Goal: Transaction & Acquisition: Purchase product/service

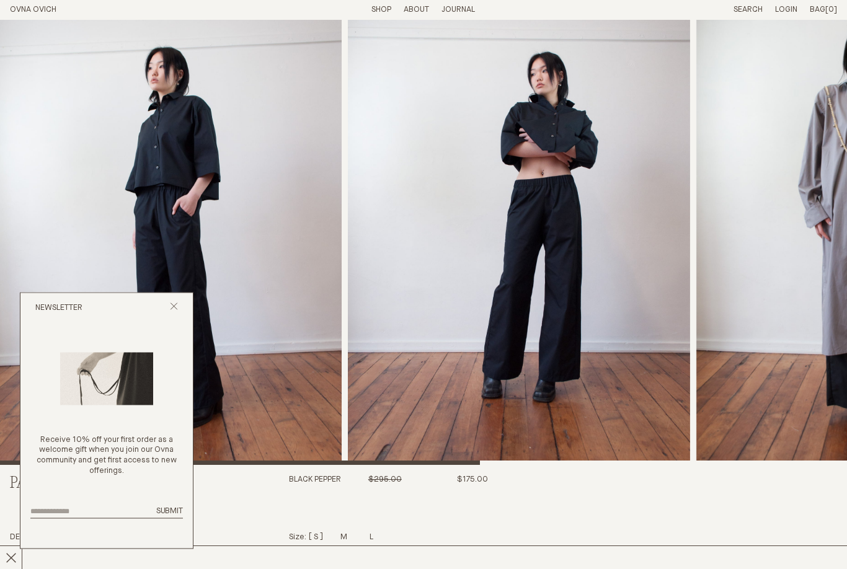
scroll to position [71, 0]
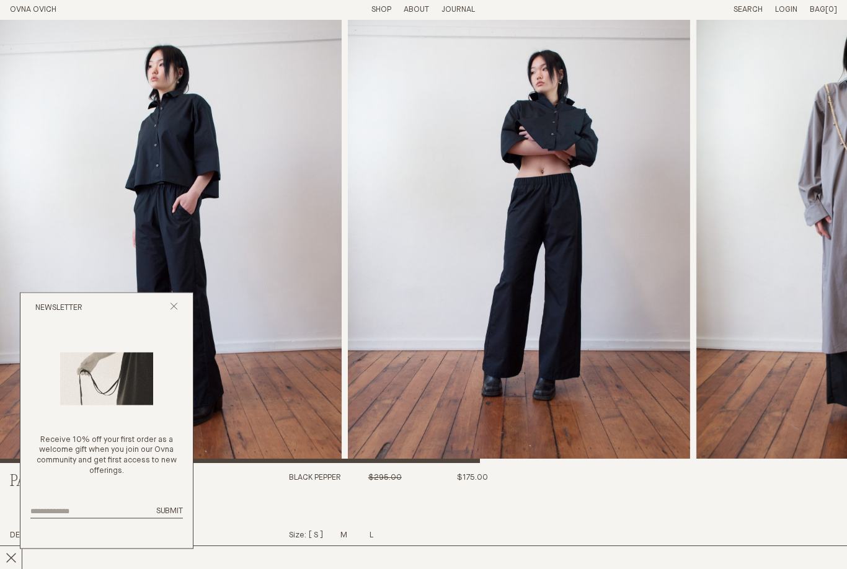
click at [177, 311] on icon "Close popup" at bounding box center [174, 307] width 8 height 8
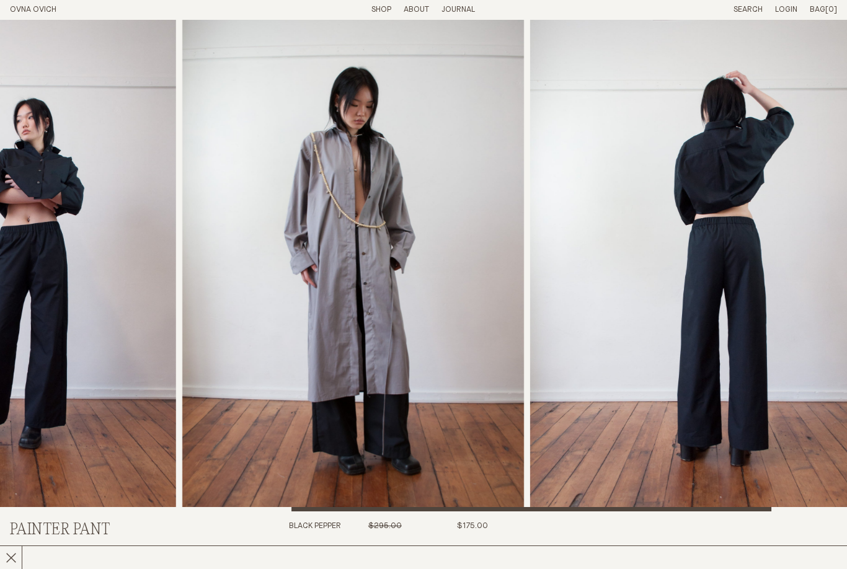
scroll to position [0, 0]
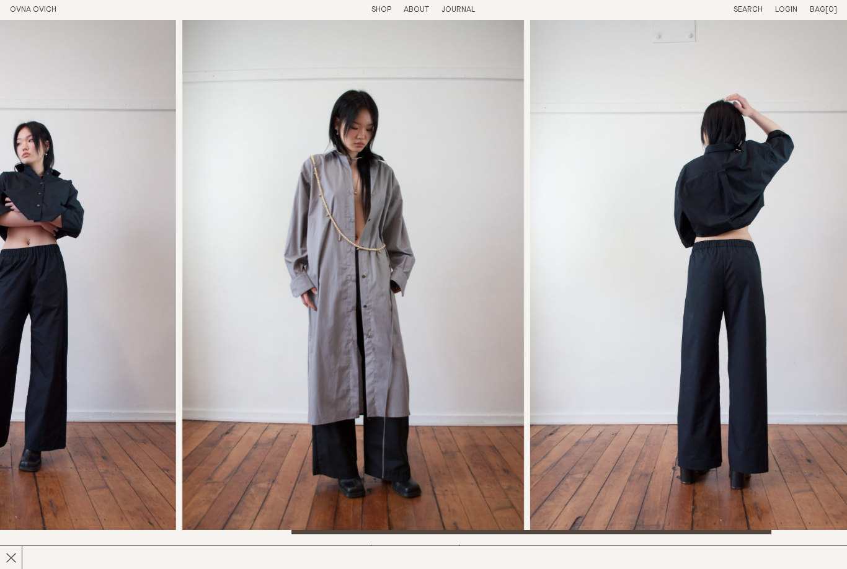
click at [384, 12] on link "Shop" at bounding box center [381, 10] width 20 height 8
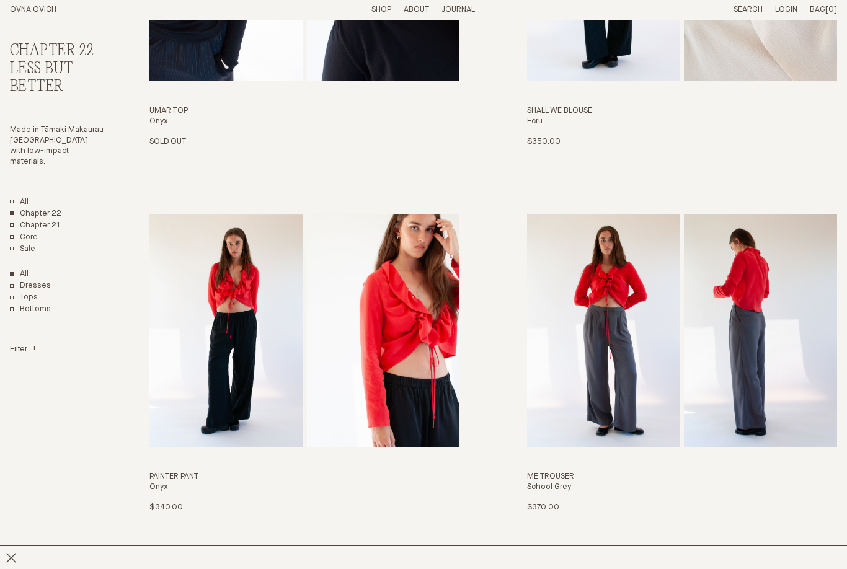
scroll to position [643, 0]
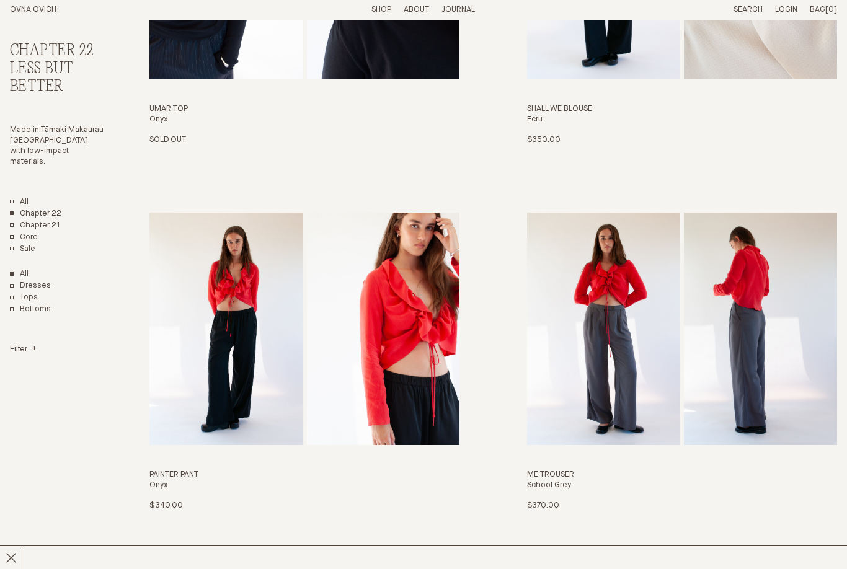
click at [237, 363] on link "Painter Pant Onyx $340.00 S M L XL" at bounding box center [304, 362] width 311 height 299
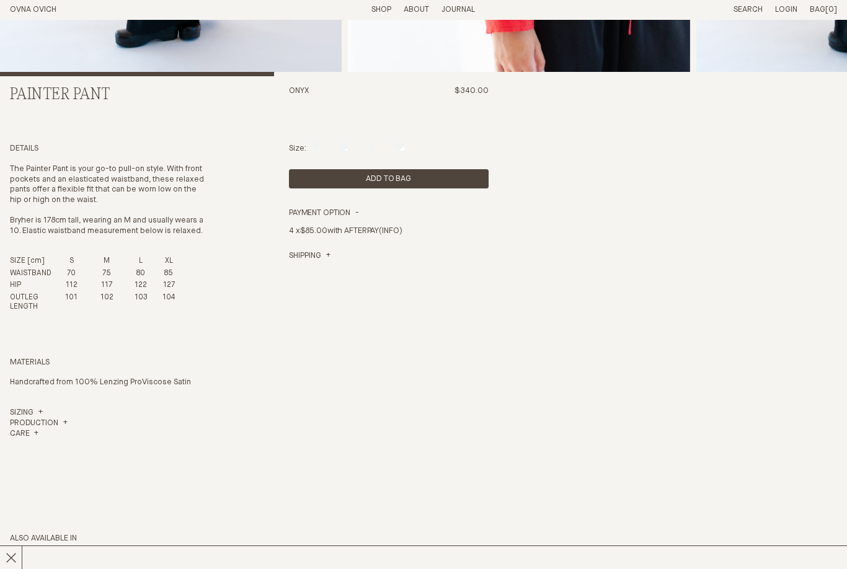
scroll to position [458, 0]
click at [25, 418] on link "Sizing" at bounding box center [26, 413] width 33 height 11
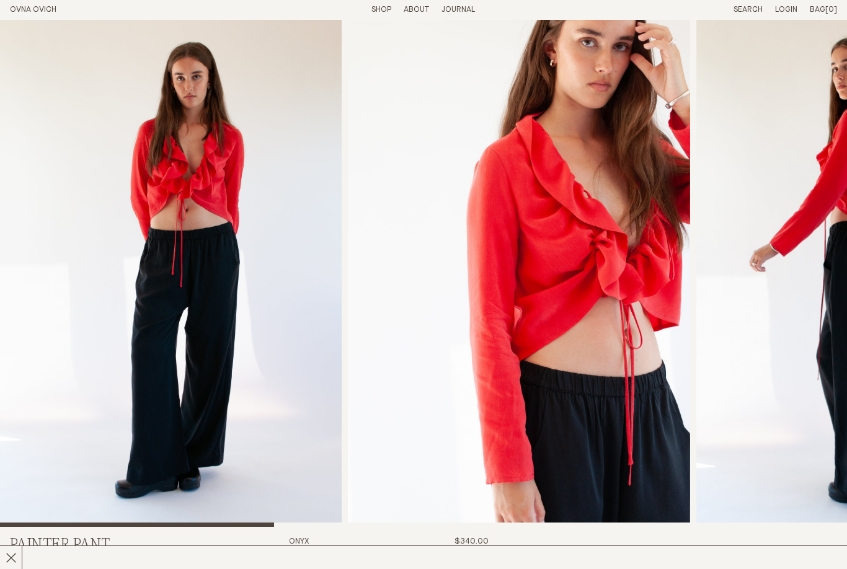
scroll to position [7, 0]
click at [165, 368] on img "1 / 7" at bounding box center [171, 269] width 342 height 515
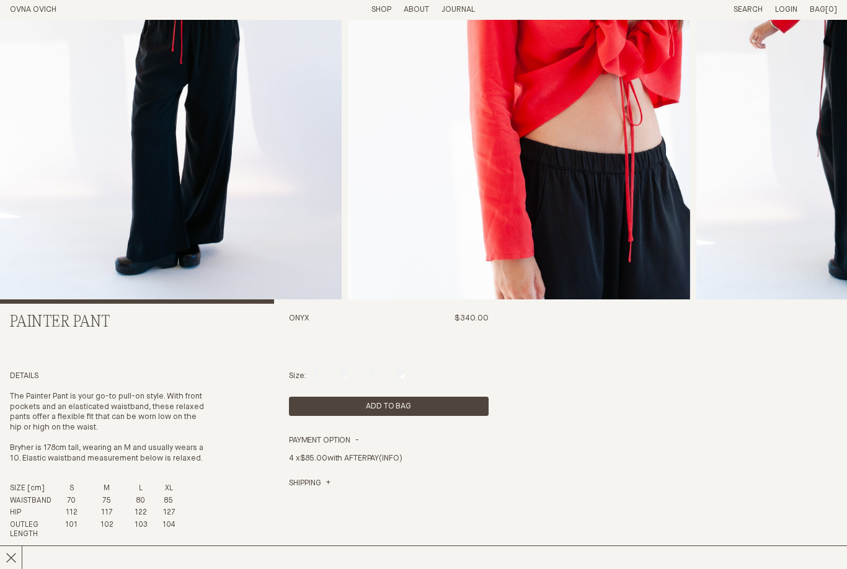
scroll to position [236, 0]
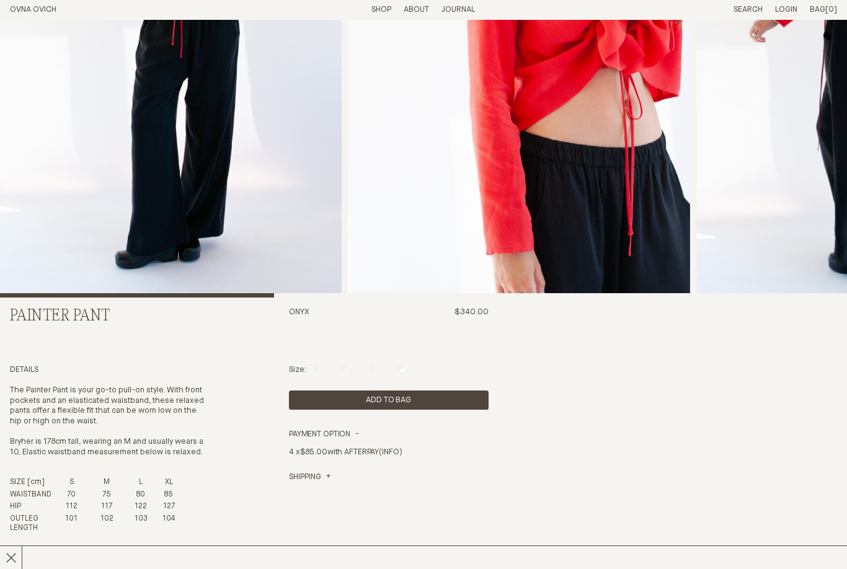
click at [647, 286] on img "2 / 7" at bounding box center [519, 41] width 342 height 515
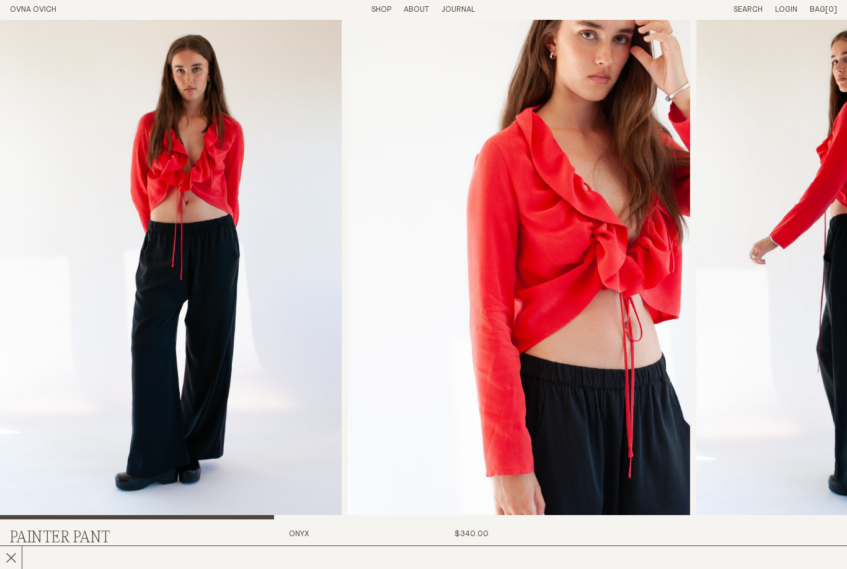
scroll to position [0, 0]
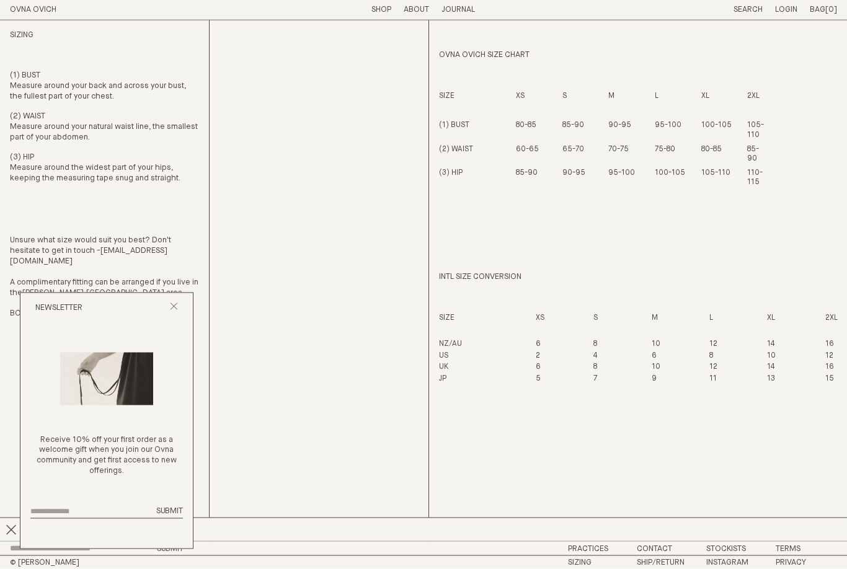
scroll to position [60, 0]
click at [175, 306] on icon "Close popup" at bounding box center [174, 307] width 8 height 8
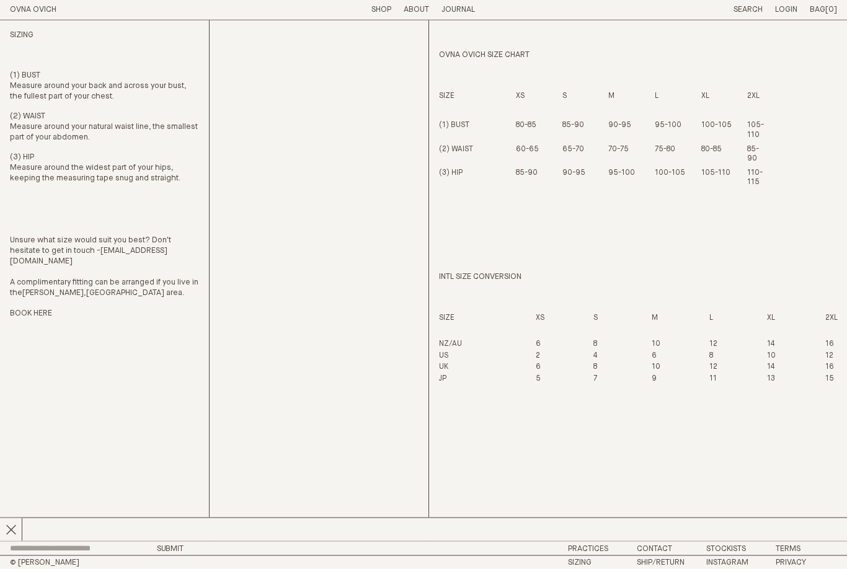
scroll to position [0, 0]
